Goal: Transaction & Acquisition: Book appointment/travel/reservation

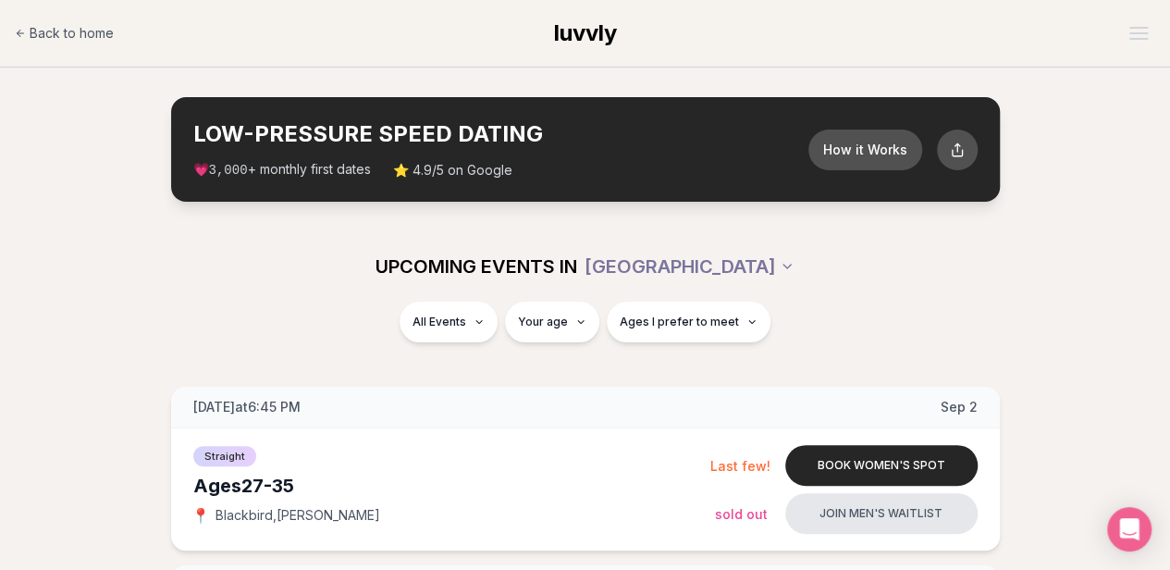
click at [1077, 275] on div "UPCOMING EVENTS IN [GEOGRAPHIC_DATA]" at bounding box center [586, 266] width 1036 height 41
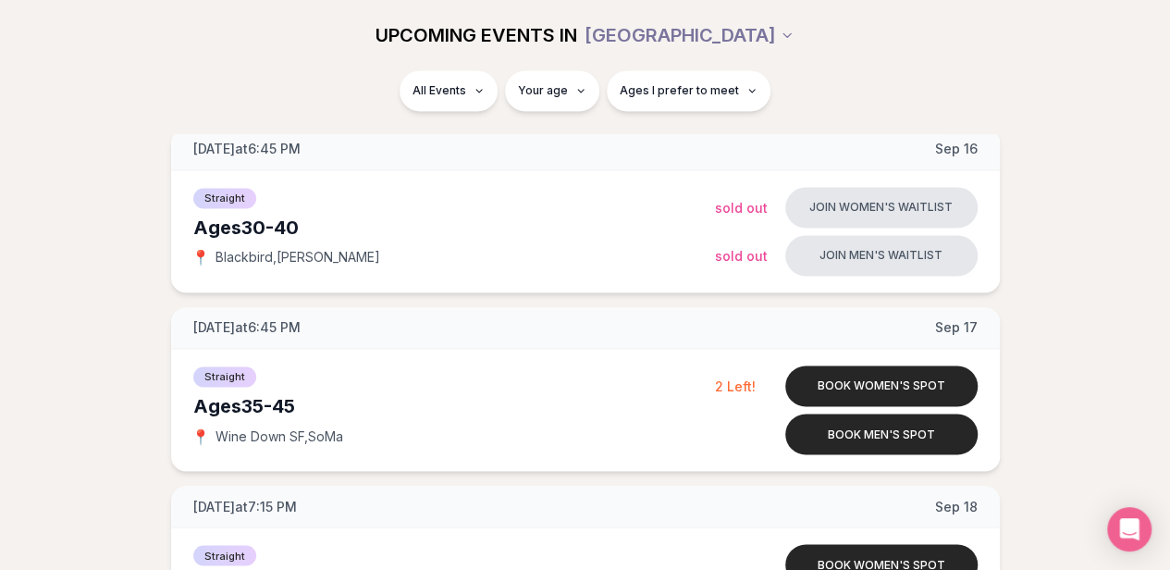
scroll to position [1297, 0]
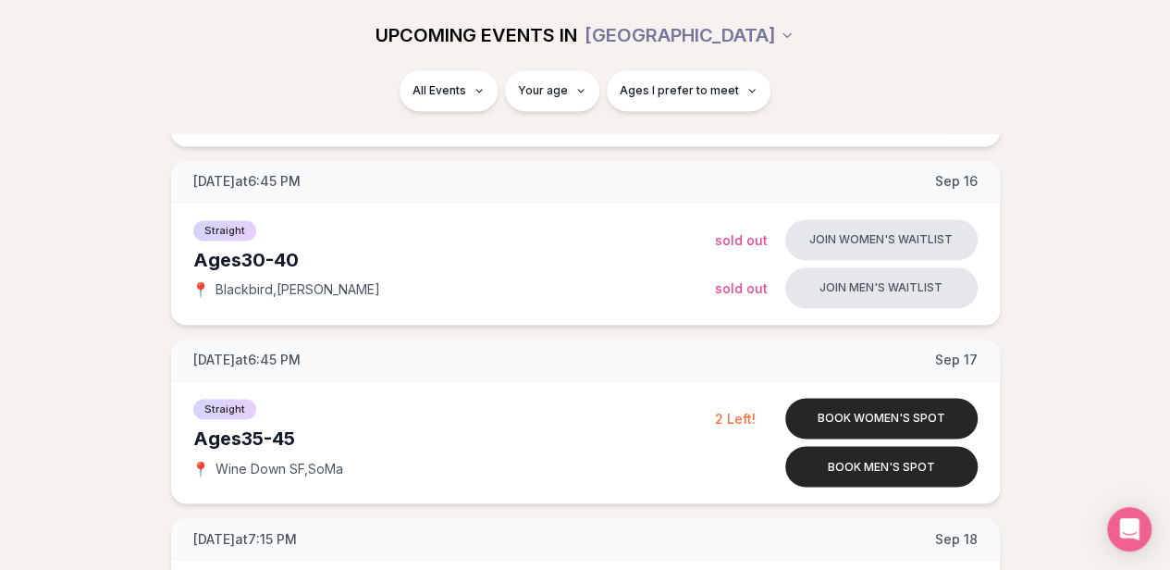
click at [1110, 334] on div "[DATE] at 6:45 PM [DATE] Ages [DEMOGRAPHIC_DATA] Straight 📍 Blackbird , [PERSON…" at bounding box center [585, 243] width 1111 height 2306
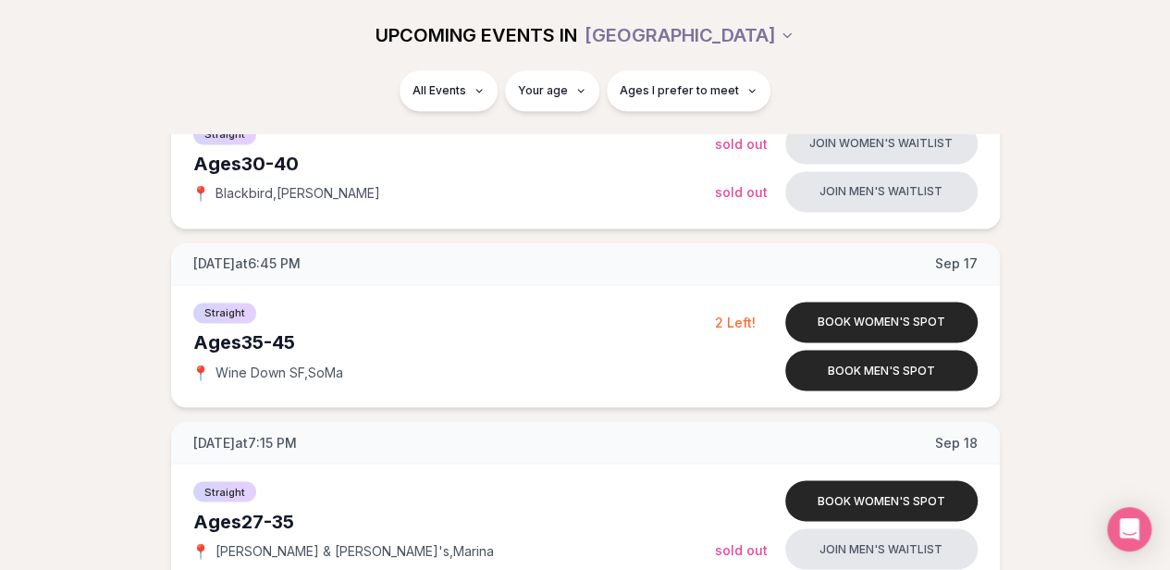
scroll to position [1408, 0]
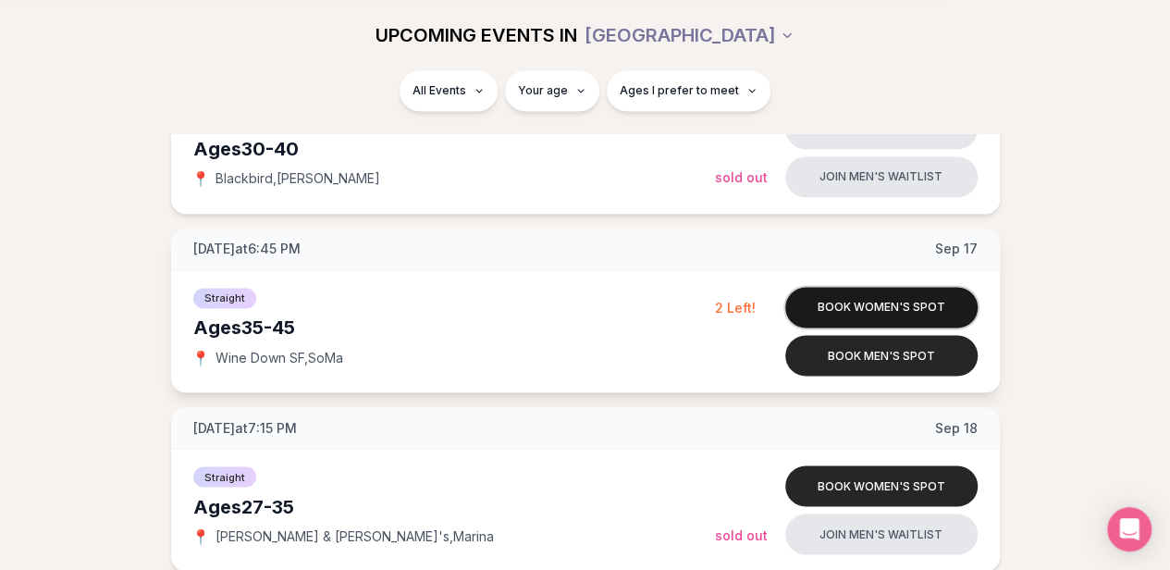
click at [914, 304] on button "Book women's spot" at bounding box center [881, 307] width 192 height 41
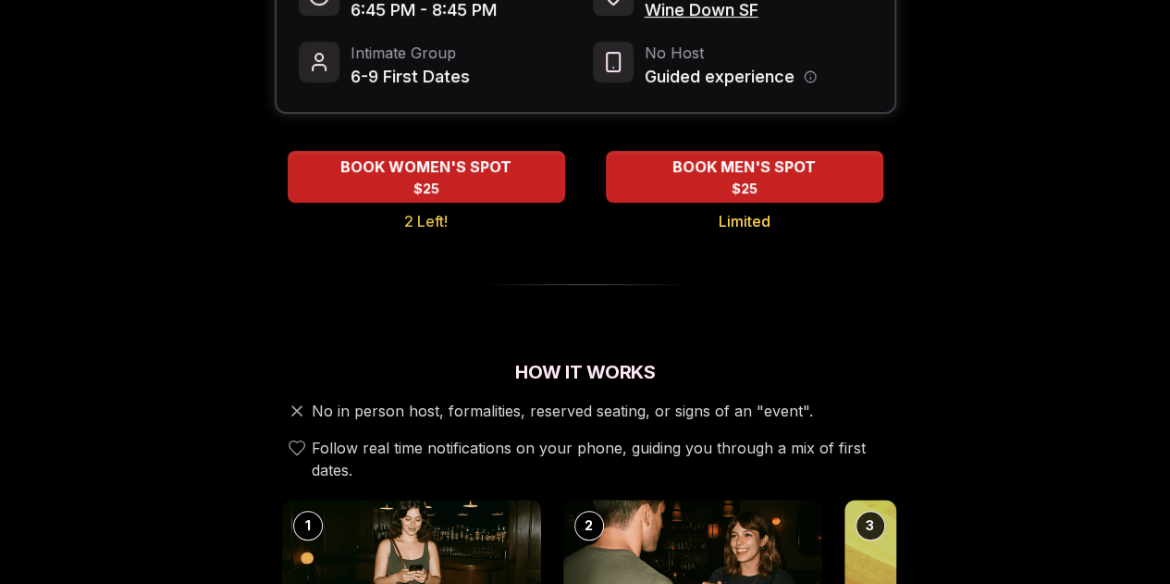
scroll to position [333, 0]
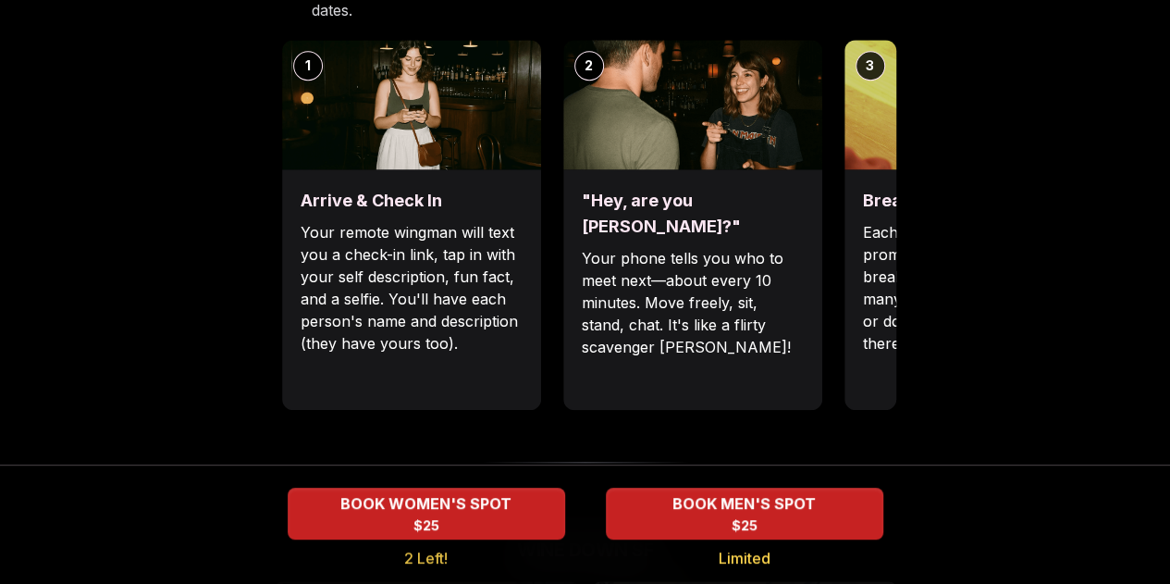
scroll to position [781, 0]
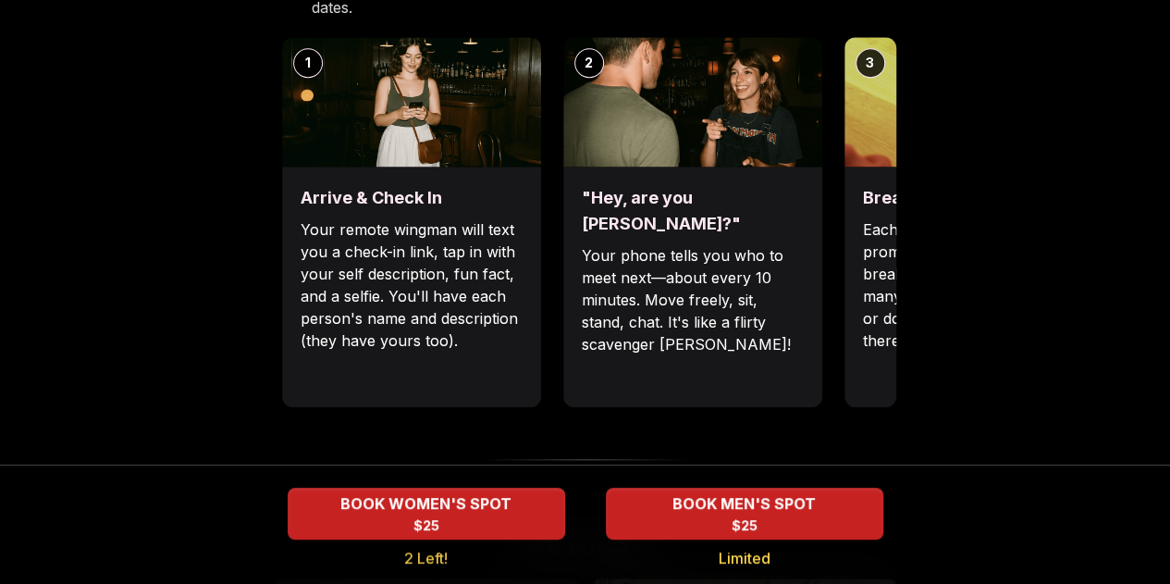
click at [890, 248] on p "Each date will have new convo prompts on screen to help break the ice. Cycle th…" at bounding box center [974, 284] width 222 height 133
click at [876, 251] on p "Each date will have new convo prompts on screen to help break the ice. Cycle th…" at bounding box center [974, 284] width 222 height 133
click at [1012, 275] on div "Luvvly Speed Dating [DATE] Age Range 35 - 45 Orientation Straight Evening 6:45 …" at bounding box center [585, 455] width 1140 height 2276
click at [801, 182] on div ""Hey, are you [PERSON_NAME]?" Your phone tells you who to meet next—about every…" at bounding box center [692, 286] width 259 height 240
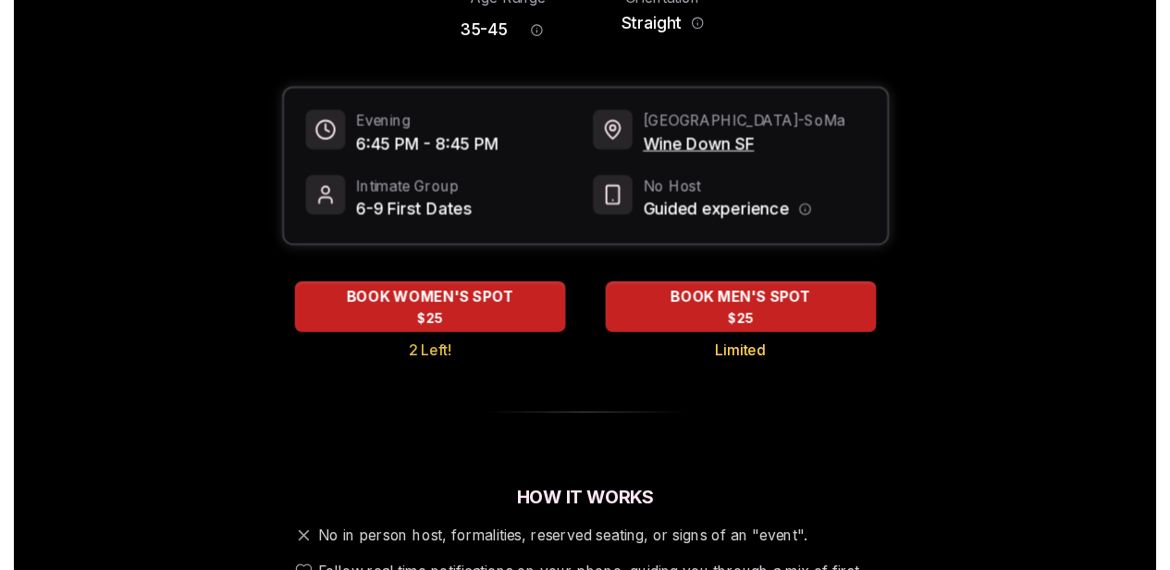
scroll to position [0, 0]
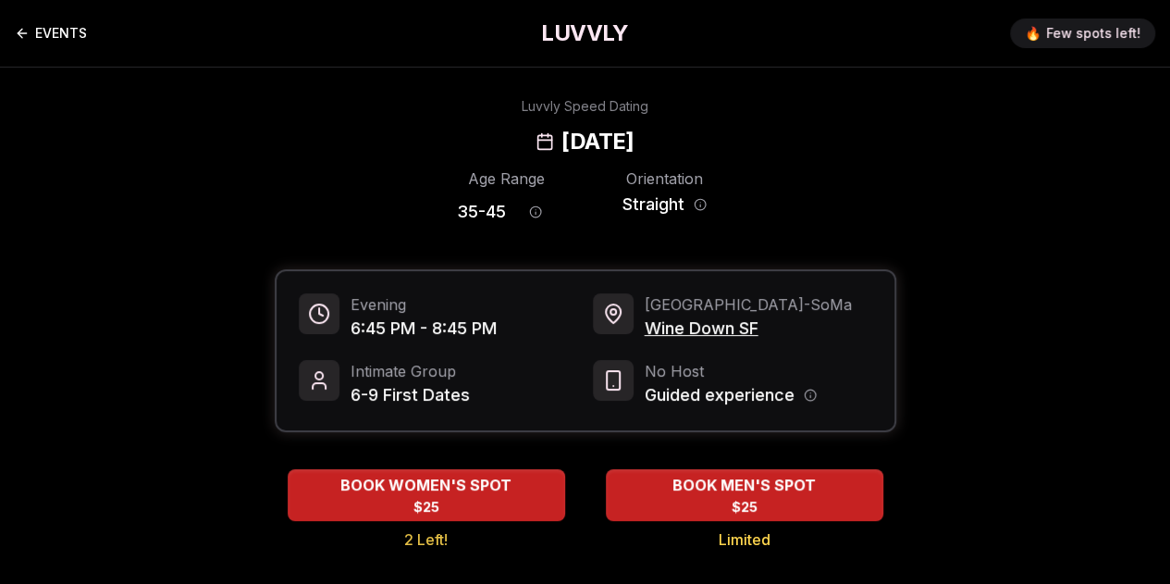
click at [51, 27] on link "EVENTS" at bounding box center [51, 33] width 72 height 37
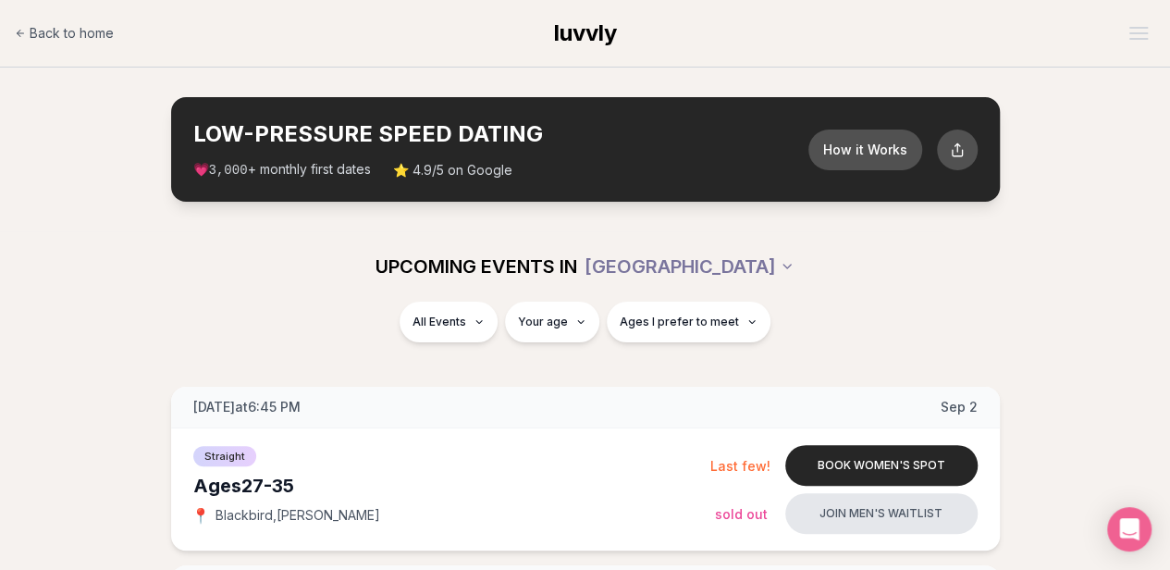
click at [1014, 301] on div "All Events Your age Ages I prefer to meet" at bounding box center [586, 325] width 1036 height 48
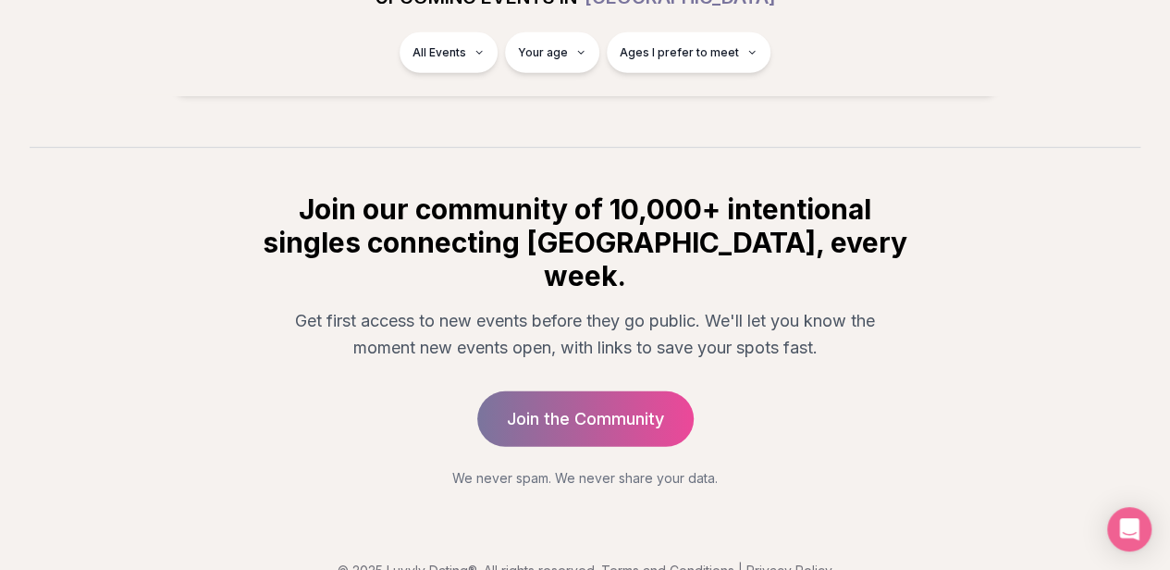
scroll to position [2597, 0]
